Goal: Transaction & Acquisition: Purchase product/service

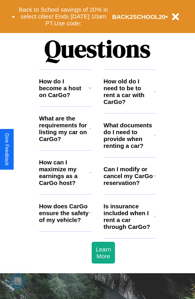
scroll to position [975, 0]
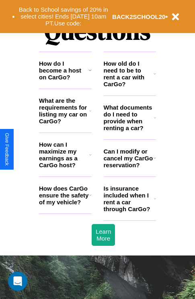
click at [65, 167] on h3 "How can I maximize my earnings as a CarGo host?" at bounding box center [64, 154] width 50 height 27
click at [130, 130] on h3 "What documents do I need to provide when renting a car?" at bounding box center [129, 117] width 51 height 27
click at [155, 77] on icon at bounding box center [155, 73] width 2 height 6
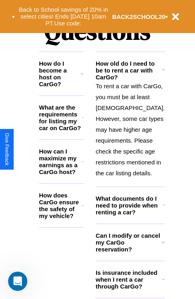
click at [65, 208] on h3 "How does CarGo ensure the safety of my vehicle?" at bounding box center [60, 204] width 43 height 27
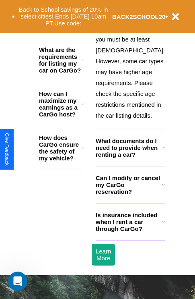
click at [162, 224] on icon at bounding box center [163, 221] width 3 height 6
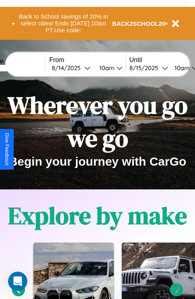
scroll to position [0, 0]
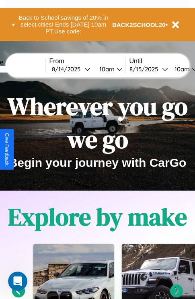
click at [27, 69] on input "text" at bounding box center [15, 69] width 60 height 6
type input "*********"
click at [80, 69] on div "8 / 14 / 2025" at bounding box center [68, 69] width 33 height 8
select select "*"
select select "****"
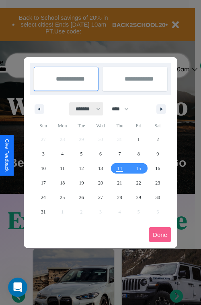
click at [84, 109] on select "******* ******** ***** ***** *** **** **** ****** ********* ******* ******** **…" at bounding box center [87, 108] width 34 height 13
select select "*"
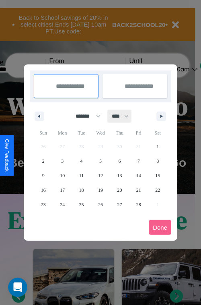
click at [124, 116] on select "**** **** **** **** **** **** **** **** **** **** **** **** **** **** **** ****…" at bounding box center [120, 115] width 24 height 13
select select "****"
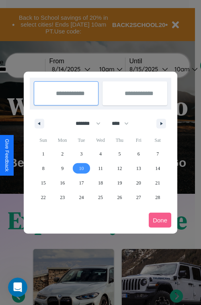
click at [81, 168] on span "10" at bounding box center [81, 168] width 5 height 14
type input "**********"
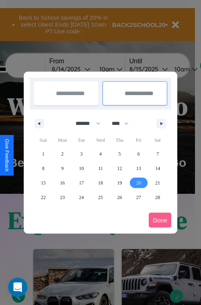
click at [138, 182] on span "20" at bounding box center [138, 182] width 5 height 14
type input "**********"
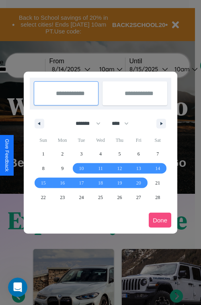
click at [160, 220] on button "Done" at bounding box center [160, 219] width 23 height 15
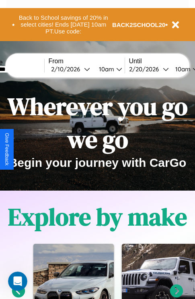
scroll to position [0, 31]
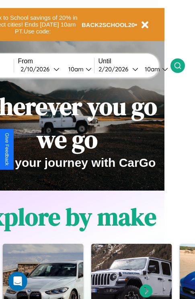
click at [182, 65] on icon at bounding box center [178, 66] width 8 height 8
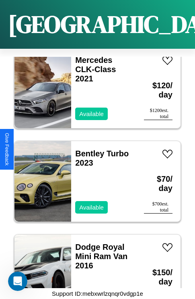
scroll to position [5910, 0]
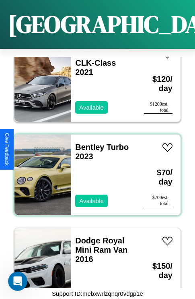
click at [95, 170] on div "Bentley Turbo 2023 Available" at bounding box center [103, 174] width 65 height 80
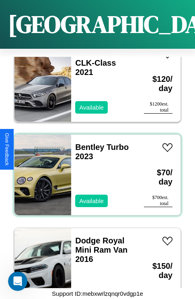
click at [95, 170] on div "Bentley Turbo 2023 Available" at bounding box center [103, 174] width 65 height 80
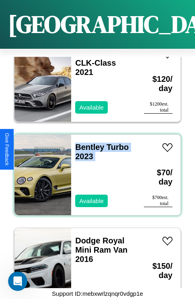
click at [95, 170] on div "Bentley Turbo 2023 Available" at bounding box center [103, 174] width 65 height 80
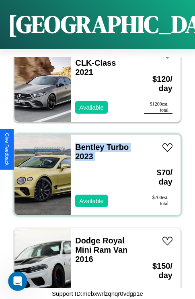
click at [95, 170] on div "Bentley Turbo 2023 Available" at bounding box center [103, 174] width 65 height 80
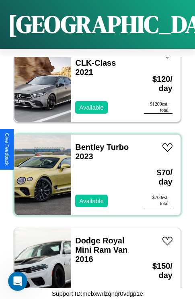
click at [95, 170] on div "Bentley Turbo 2023 Available" at bounding box center [103, 174] width 65 height 80
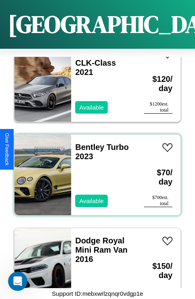
click at [95, 170] on div "Bentley Turbo 2023 Available" at bounding box center [103, 174] width 65 height 80
click at [87, 142] on link "Bentley Turbo 2023" at bounding box center [102, 151] width 54 height 18
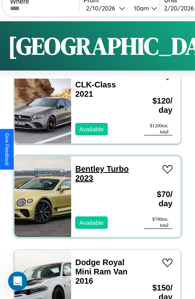
scroll to position [0, 0]
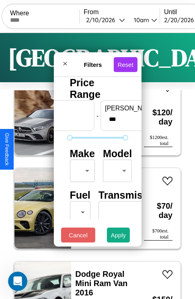
scroll to position [65, 0]
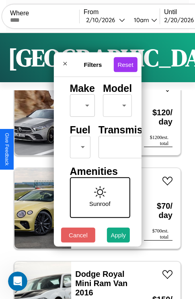
click at [78, 145] on body "CarGo Where From 2 / 10 / 2026 10am Until 2 / 20 / 2026 10am Become a Host Logi…" at bounding box center [97, 166] width 195 height 332
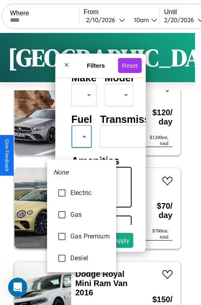
type input "********"
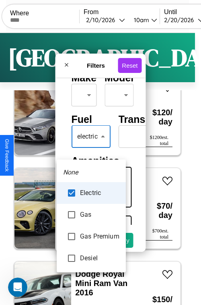
click at [91, 148] on div at bounding box center [100, 152] width 201 height 305
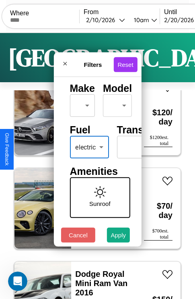
scroll to position [65, 45]
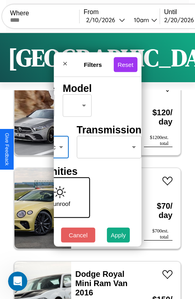
click at [104, 145] on body "CarGo Where From 2 / 10 / 2026 10am Until 2 / 20 / 2026 10am Become a Host Logi…" at bounding box center [97, 166] width 195 height 332
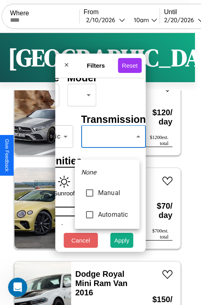
type input "******"
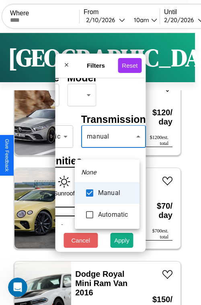
click at [107, 148] on div at bounding box center [100, 152] width 201 height 305
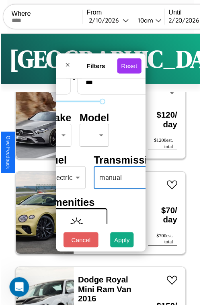
scroll to position [24, 16]
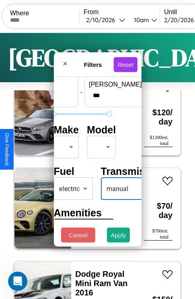
click at [65, 145] on body "CarGo Where From 2 / 10 / 2026 10am Until 2 / 20 / 2026 10am Become a Host Logi…" at bounding box center [97, 166] width 195 height 332
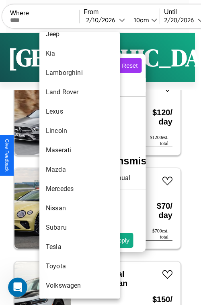
scroll to position [436, 0]
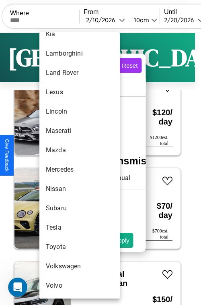
click at [64, 189] on li "Nissan" at bounding box center [79, 188] width 80 height 19
type input "******"
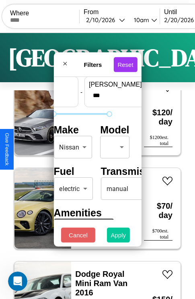
click at [119, 237] on button "Apply" at bounding box center [118, 234] width 23 height 15
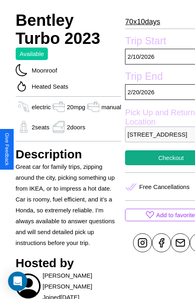
scroll to position [237, 24]
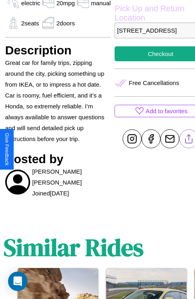
click at [189, 140] on line at bounding box center [189, 137] width 0 height 6
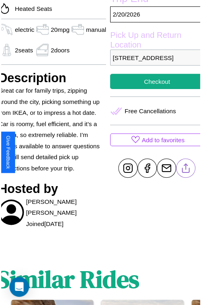
scroll to position [209, 32]
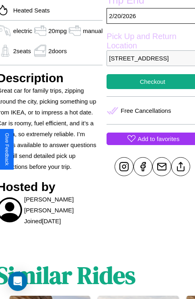
click at [149, 144] on p "Add to favorites" at bounding box center [159, 138] width 42 height 11
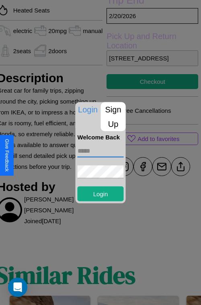
click at [101, 150] on input "text" at bounding box center [101, 150] width 46 height 13
type input "**********"
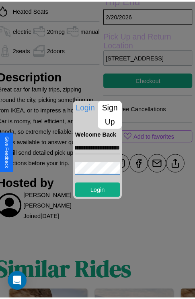
scroll to position [0, 0]
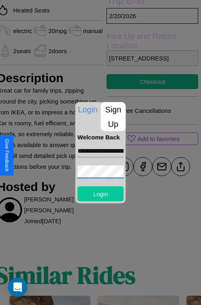
click at [101, 193] on button "Login" at bounding box center [101, 193] width 46 height 15
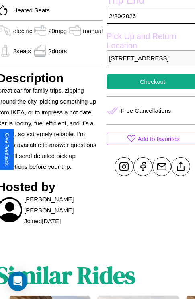
scroll to position [152, 32]
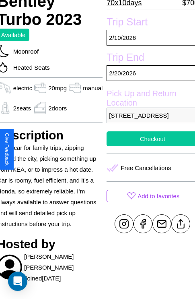
click at [149, 146] on button "Checkout" at bounding box center [153, 138] width 92 height 15
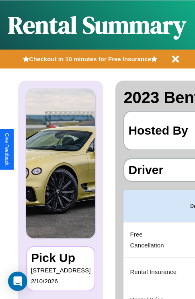
scroll to position [0, 152]
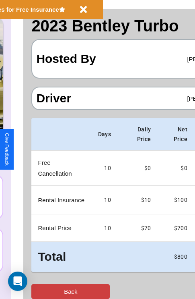
click at [39, 291] on button "Back" at bounding box center [70, 291] width 78 height 15
